Goal: Task Accomplishment & Management: Manage account settings

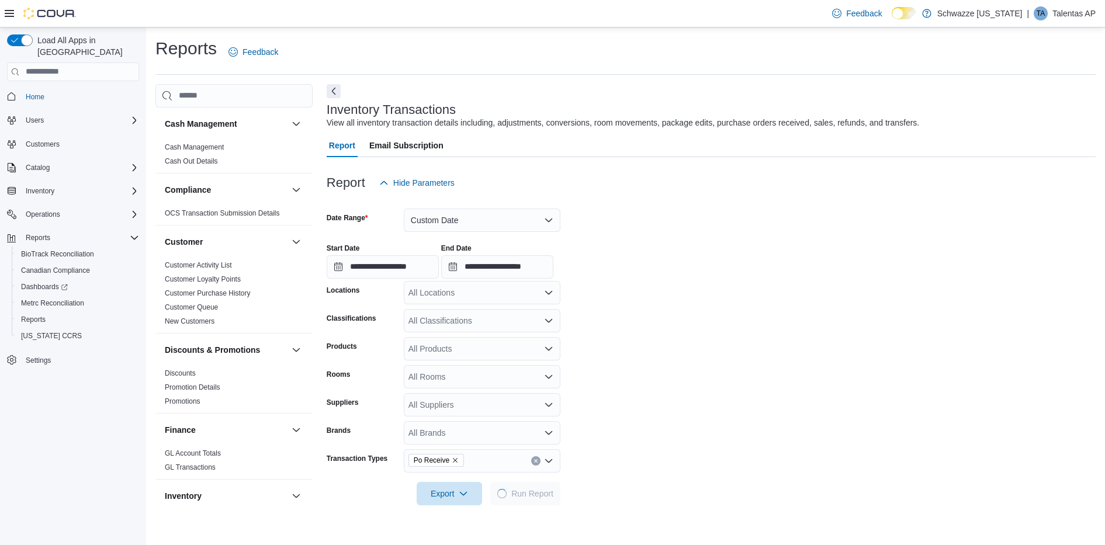
click at [1053, 16] on p "Talentas AP" at bounding box center [1074, 13] width 43 height 14
click at [1009, 117] on span "Sign Out" at bounding box center [1021, 115] width 32 height 12
